Goal: Purchase product/service

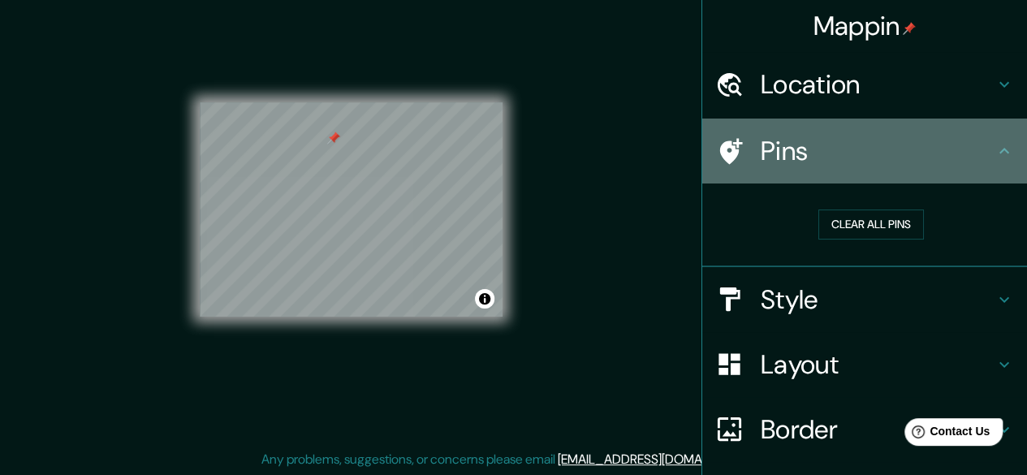
click at [868, 179] on div "Pins" at bounding box center [864, 151] width 325 height 65
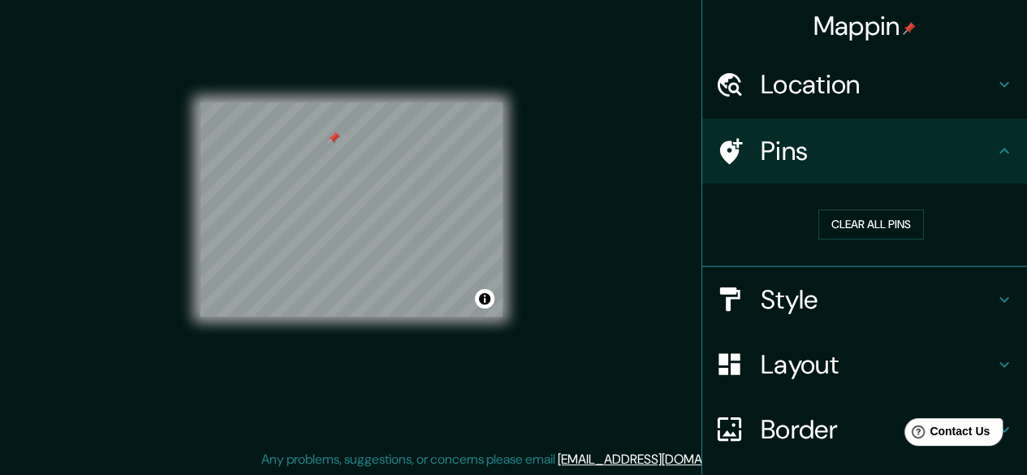
click at [896, 290] on h4 "Style" at bounding box center [878, 299] width 234 height 32
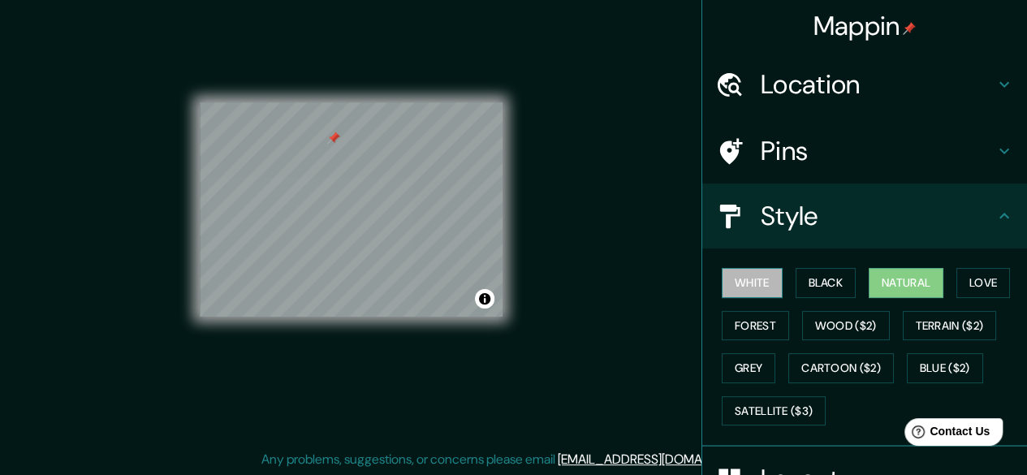
click at [742, 274] on button "White" at bounding box center [752, 283] width 61 height 30
click at [891, 288] on button "Natural" at bounding box center [906, 283] width 75 height 30
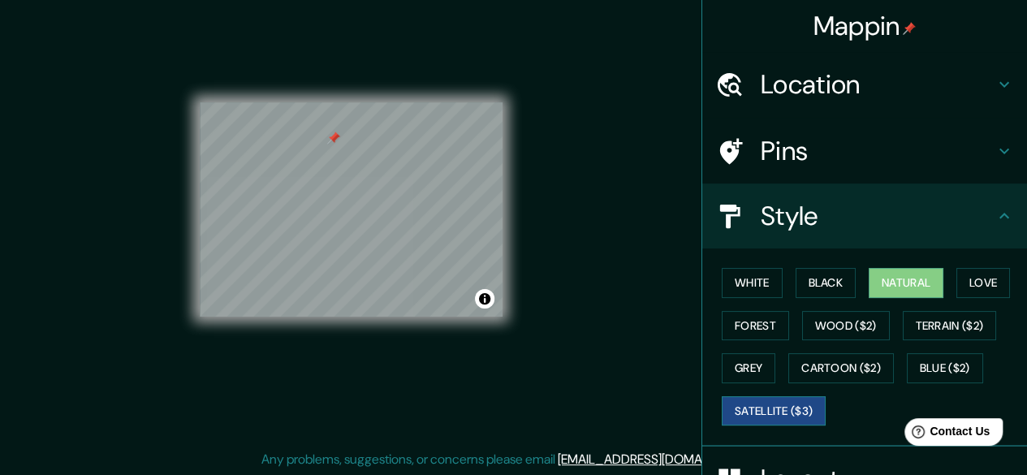
click at [781, 412] on button "Satellite ($3)" at bounding box center [774, 411] width 104 height 30
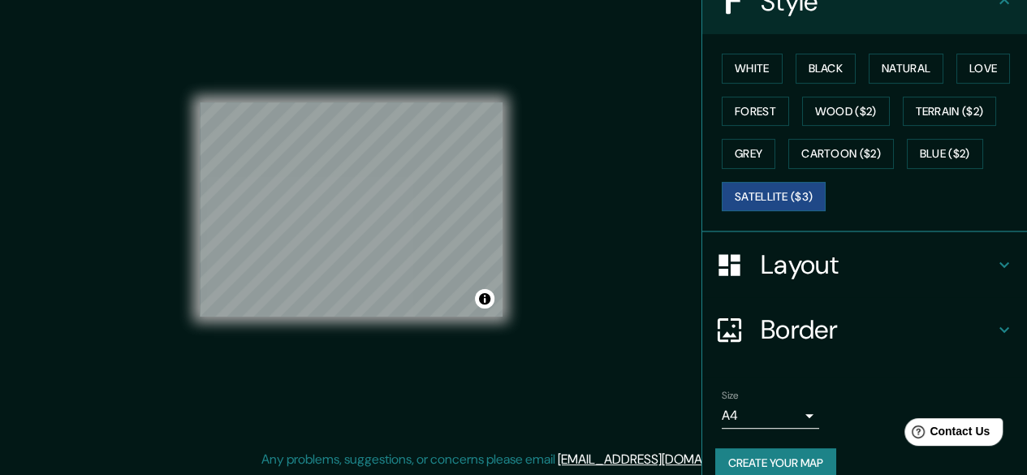
scroll to position [234, 0]
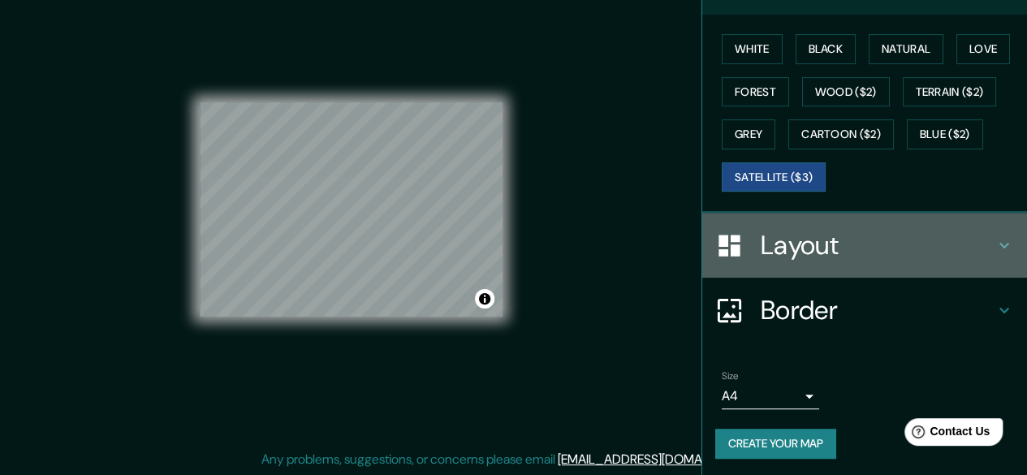
click at [844, 213] on div "Layout" at bounding box center [864, 245] width 325 height 65
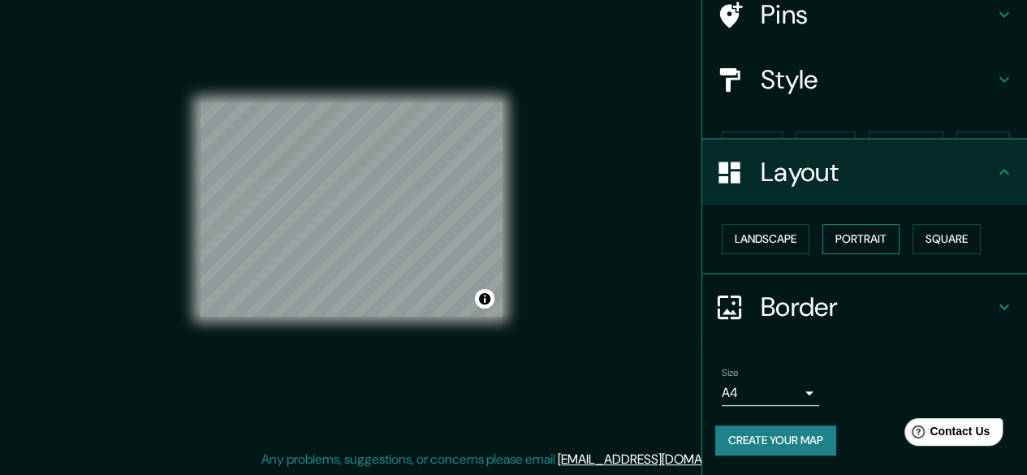
scroll to position [107, 0]
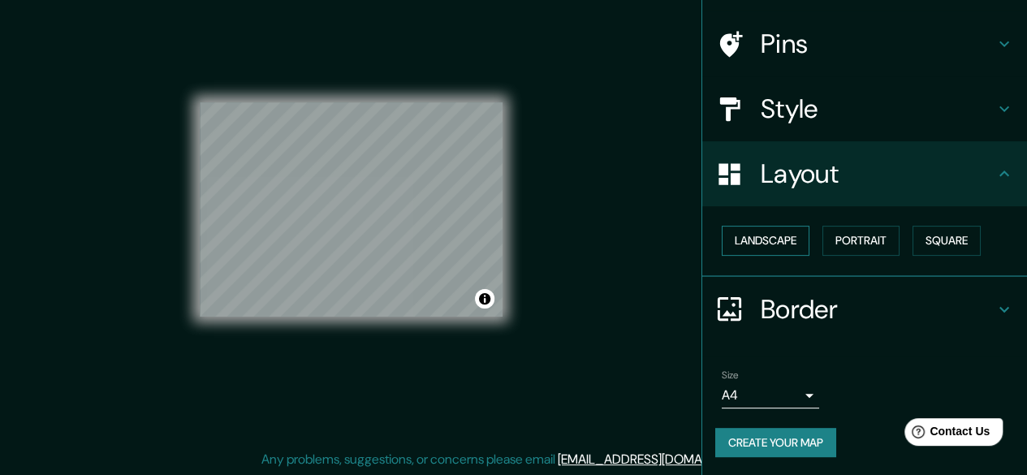
click at [765, 241] on button "Landscape" at bounding box center [766, 241] width 88 height 30
click at [822, 244] on button "Portrait" at bounding box center [860, 241] width 77 height 30
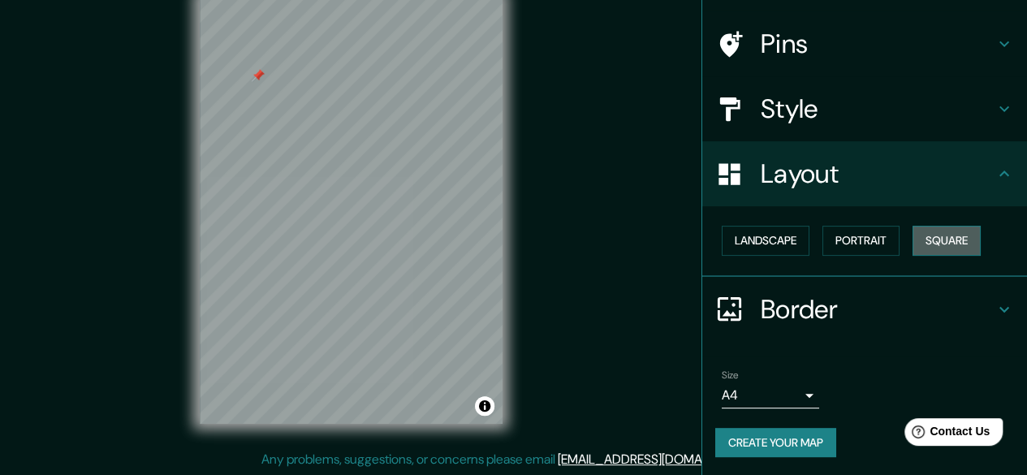
click at [913, 244] on button "Square" at bounding box center [947, 241] width 68 height 30
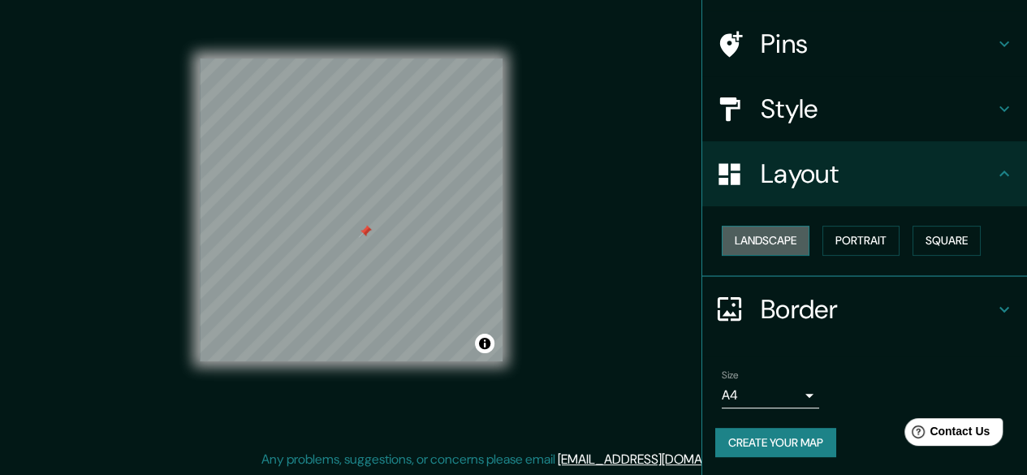
click at [786, 242] on button "Landscape" at bounding box center [766, 241] width 88 height 30
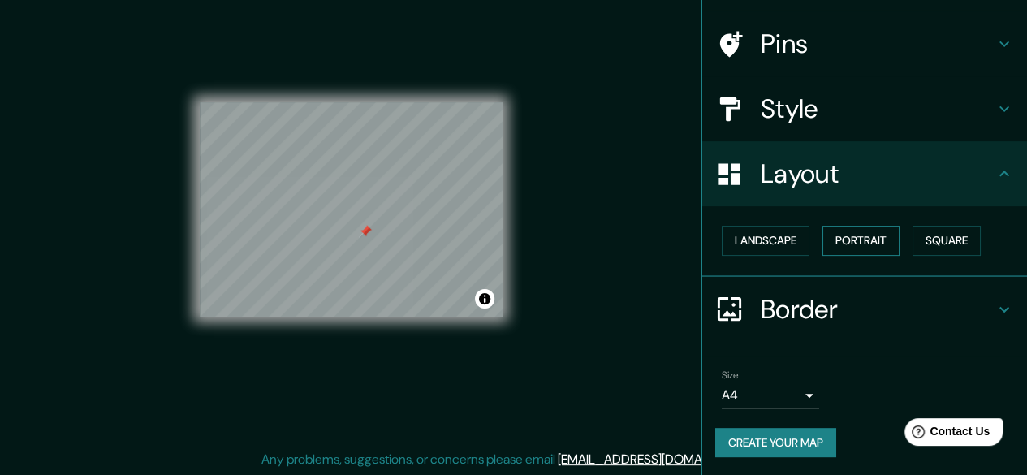
click at [849, 248] on button "Portrait" at bounding box center [860, 241] width 77 height 30
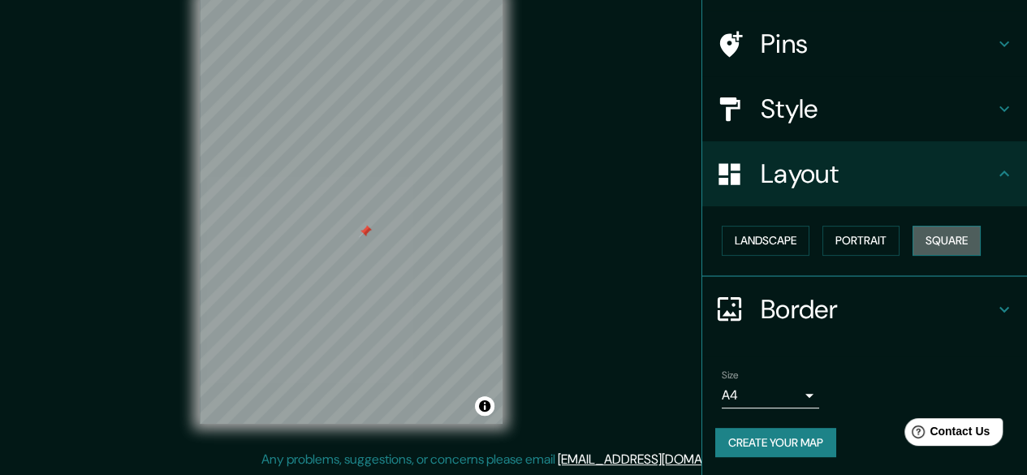
click at [926, 248] on button "Square" at bounding box center [947, 241] width 68 height 30
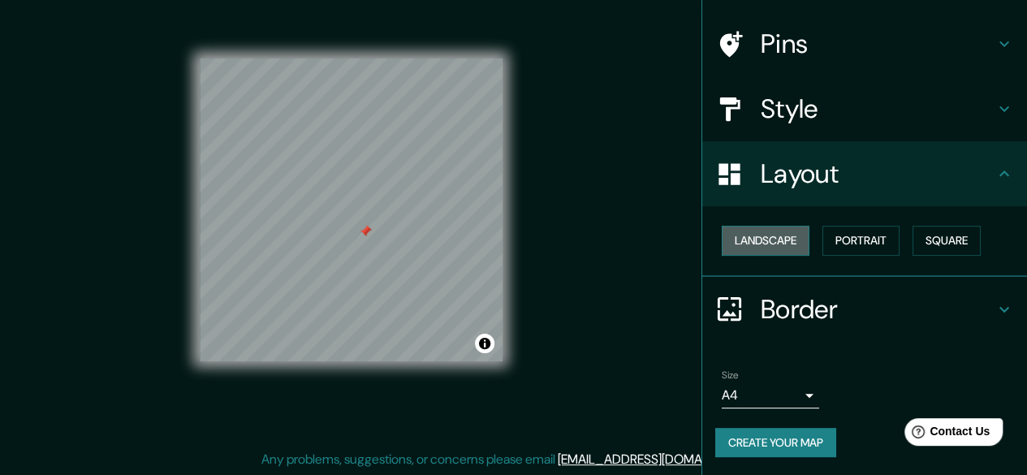
click at [749, 237] on button "Landscape" at bounding box center [766, 241] width 88 height 30
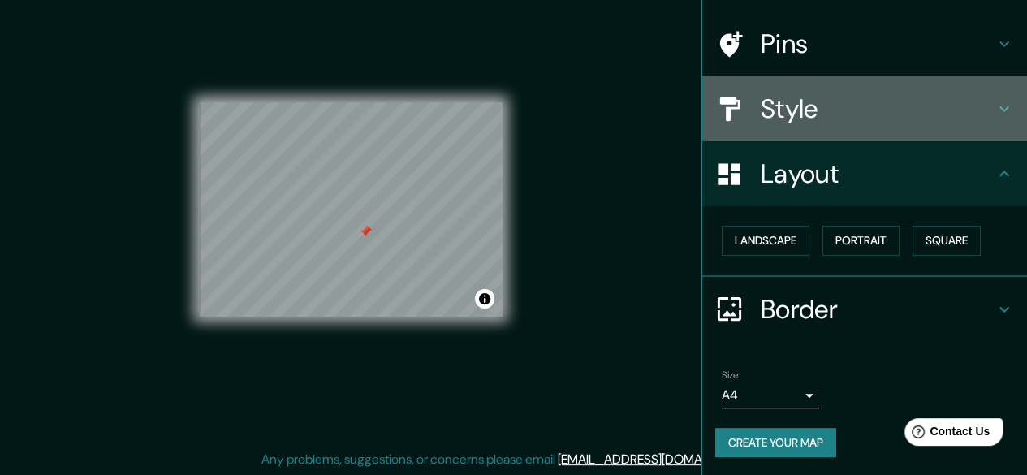
click at [895, 121] on h4 "Style" at bounding box center [878, 109] width 234 height 32
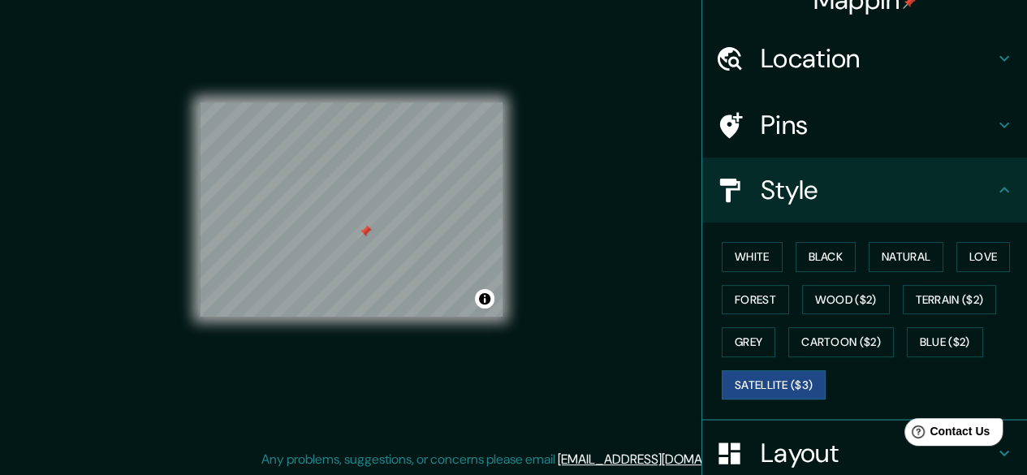
scroll to position [0, 0]
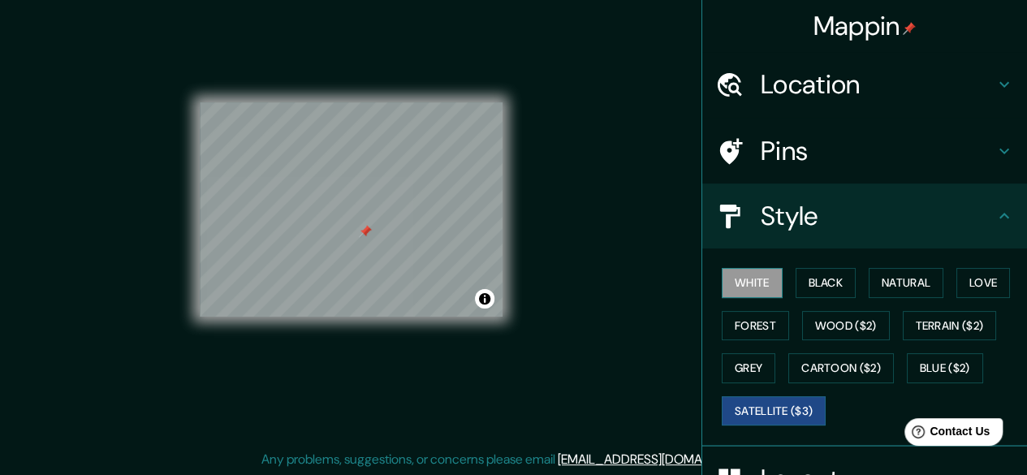
click at [752, 287] on button "White" at bounding box center [752, 283] width 61 height 30
click at [815, 294] on button "Black" at bounding box center [826, 283] width 61 height 30
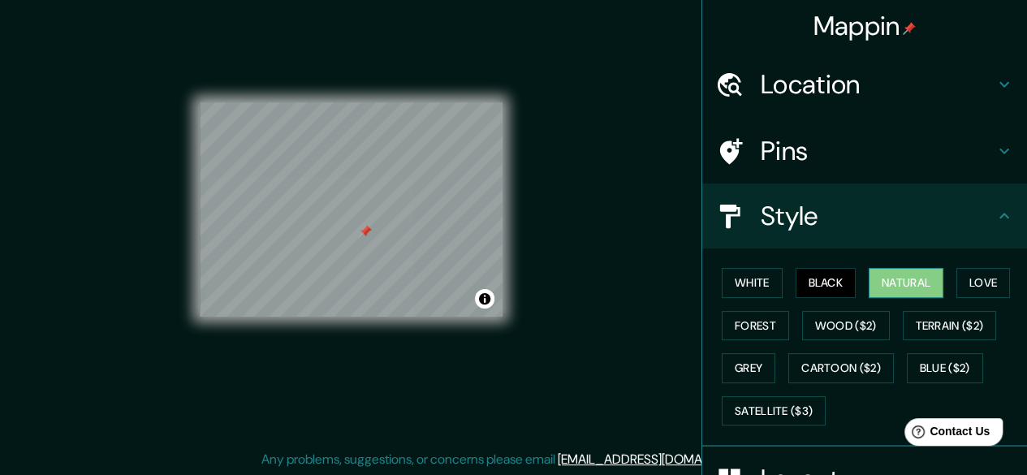
click at [913, 286] on button "Natural" at bounding box center [906, 283] width 75 height 30
click at [760, 366] on button "Grey" at bounding box center [749, 368] width 54 height 30
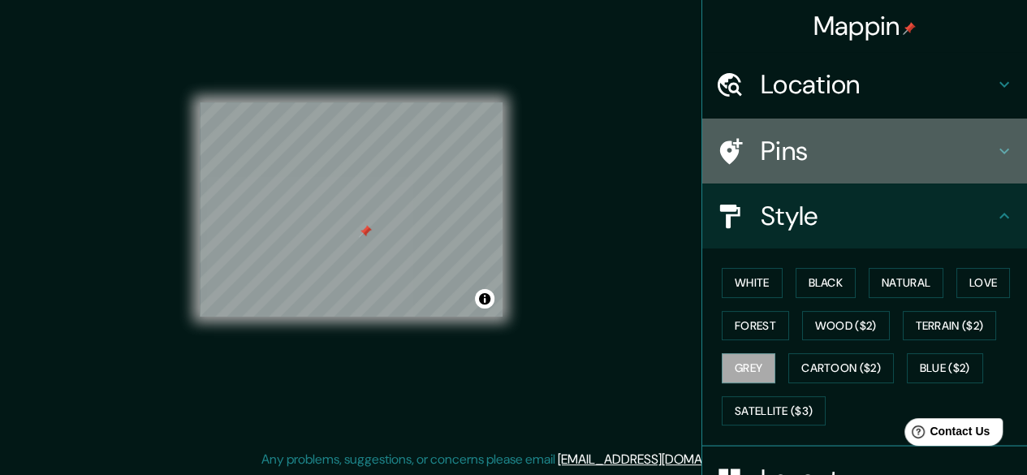
click at [848, 136] on h4 "Pins" at bounding box center [878, 151] width 234 height 32
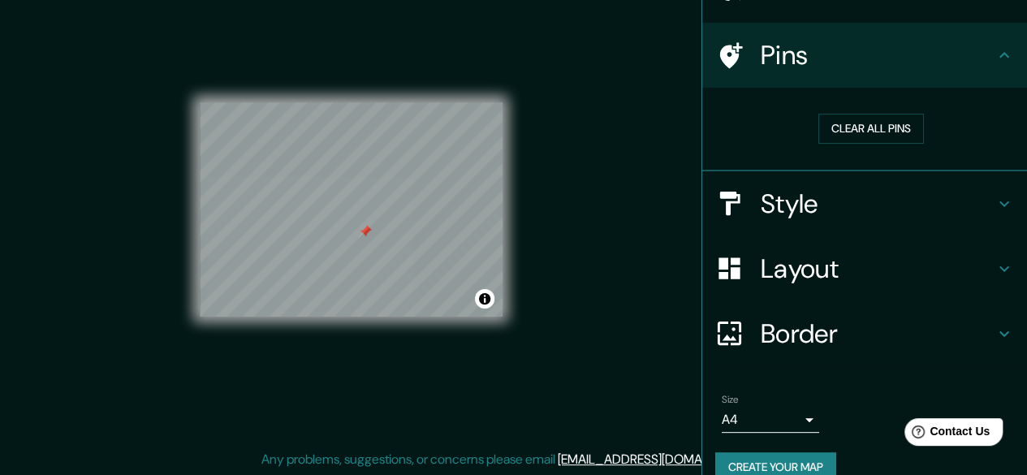
scroll to position [120, 0]
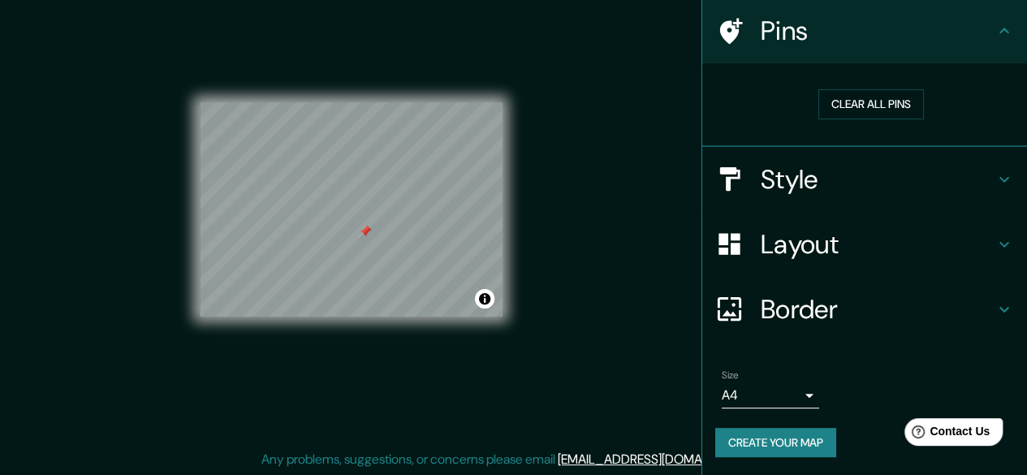
click at [762, 434] on button "Create your map" at bounding box center [775, 443] width 121 height 30
